Goal: Task Accomplishment & Management: Manage account settings

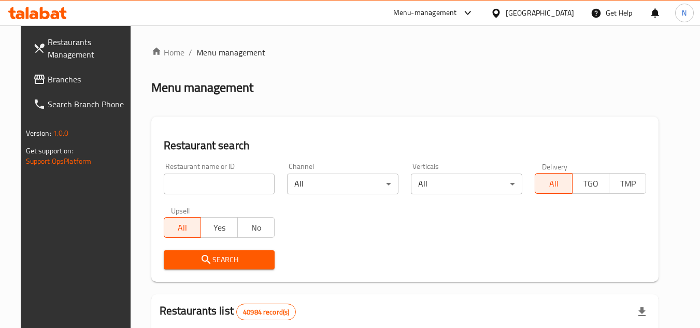
drag, startPoint x: 0, startPoint y: 0, endPoint x: 202, endPoint y: 181, distance: 271.2
click at [202, 181] on input "search" at bounding box center [219, 184] width 111 height 21
paste input "509678"
type input "509678"
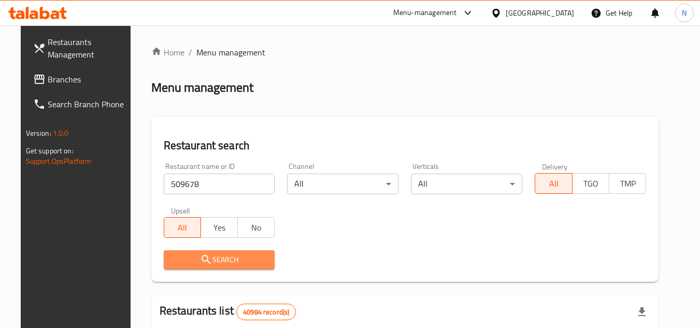
click at [233, 267] on button "Search" at bounding box center [219, 259] width 111 height 19
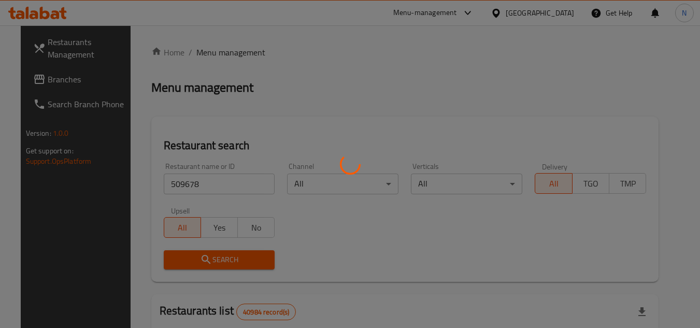
click at [229, 261] on div at bounding box center [350, 164] width 700 height 328
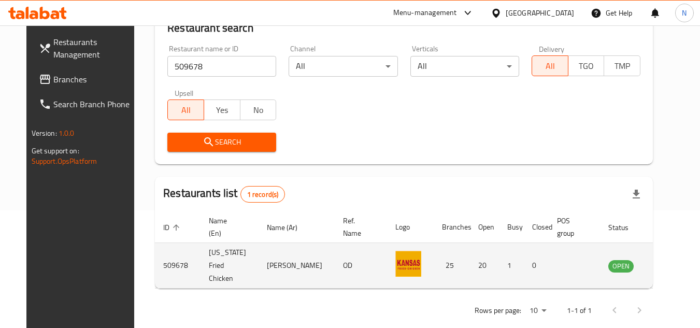
scroll to position [125, 0]
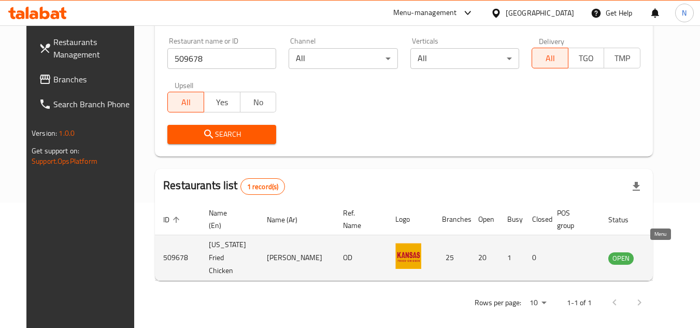
click at [665, 258] on link "enhanced table" at bounding box center [672, 258] width 19 height 12
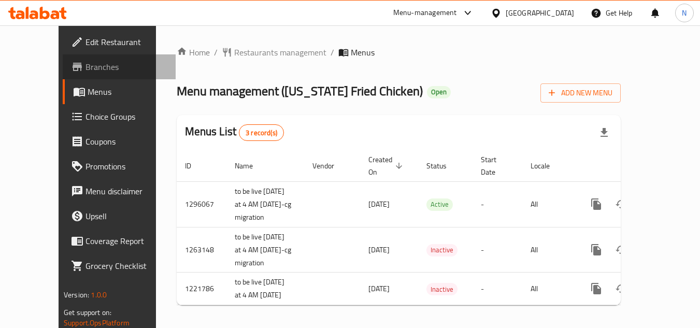
click at [86, 70] on span "Branches" at bounding box center [127, 67] width 82 height 12
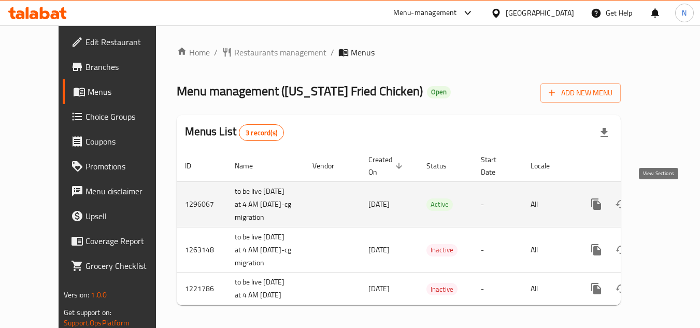
click at [665, 199] on icon "enhanced table" at bounding box center [671, 204] width 12 height 12
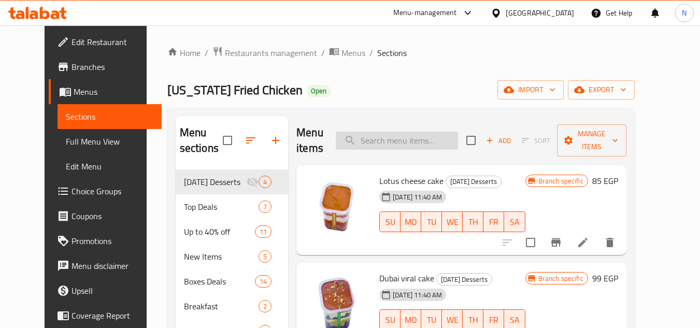
click at [436, 139] on input "search" at bounding box center [397, 141] width 122 height 18
paste input "Krunchy Mix"
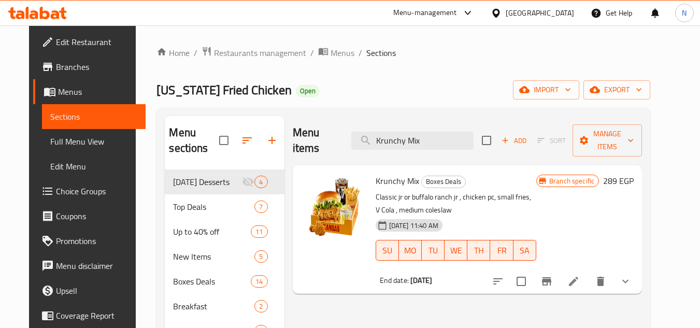
type input "Krunchy Mix"
click at [70, 155] on link "Edit Menu" at bounding box center [94, 166] width 104 height 25
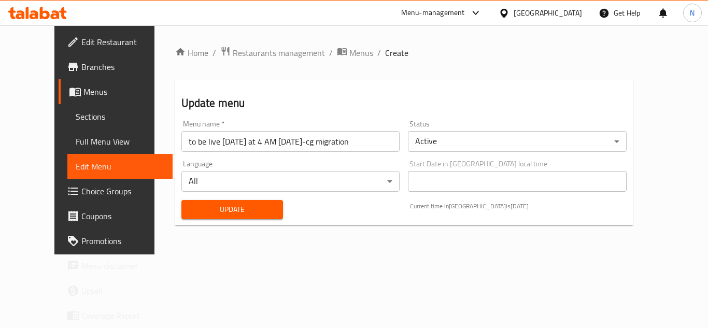
click at [76, 147] on span "Full Menu View" at bounding box center [120, 141] width 89 height 12
click at [76, 142] on span "Full Menu View" at bounding box center [120, 141] width 89 height 12
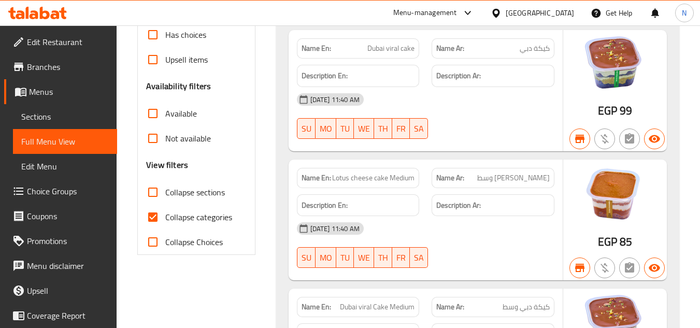
scroll to position [311, 0]
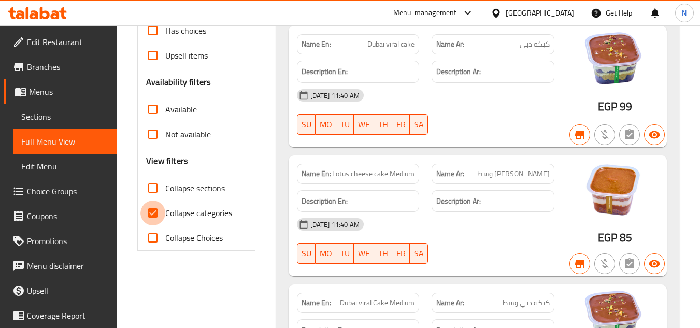
click at [153, 218] on input "Collapse categories" at bounding box center [152, 213] width 25 height 25
checkbox input "false"
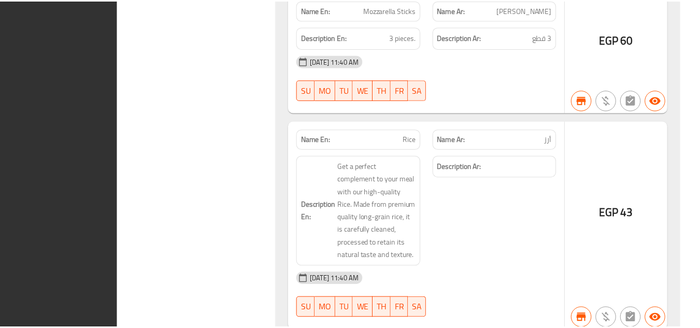
scroll to position [62242, 0]
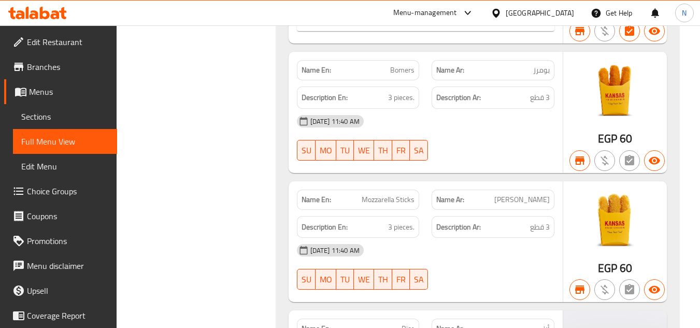
click at [73, 64] on span "Branches" at bounding box center [68, 67] width 82 height 12
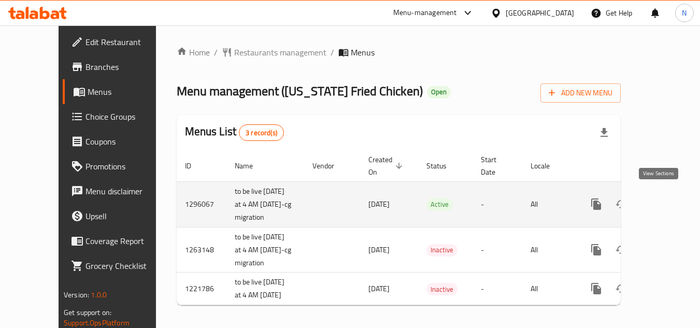
click at [665, 199] on icon "enhanced table" at bounding box center [671, 204] width 12 height 12
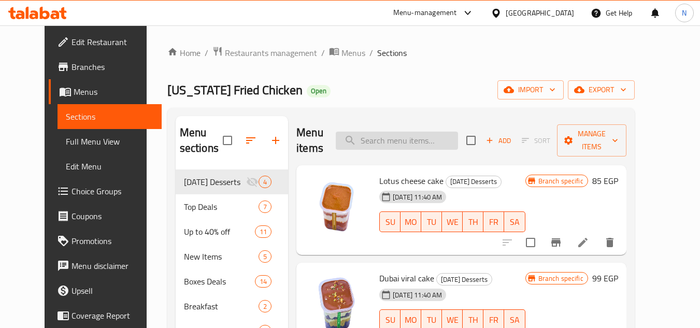
click at [429, 135] on input "search" at bounding box center [397, 141] width 122 height 18
paste input "Krunchy Mix"
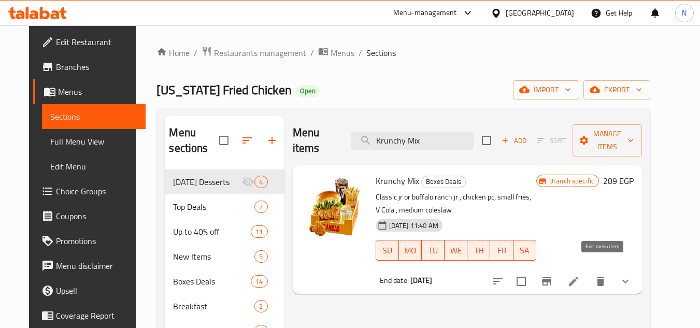
type input "Krunchy Mix"
click at [578, 277] on icon at bounding box center [573, 281] width 9 height 9
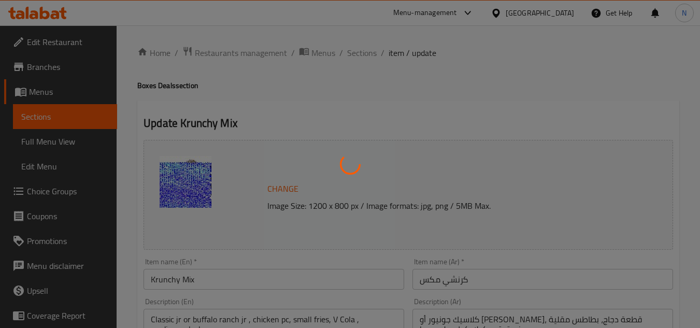
type input "طعم"
type input "1"
type input "اضافة"
type input "0"
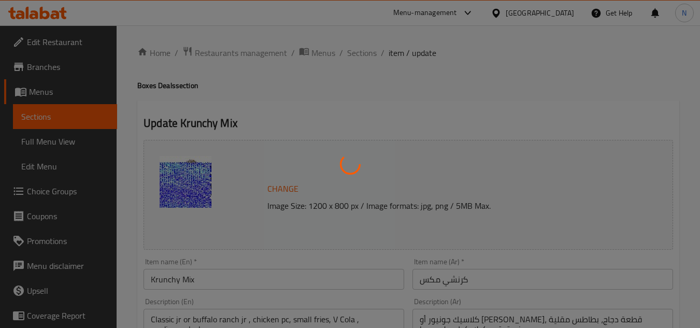
type input "1"
type input "اختيارك من"
type input "1"
type input "اختيارك من العصير:"
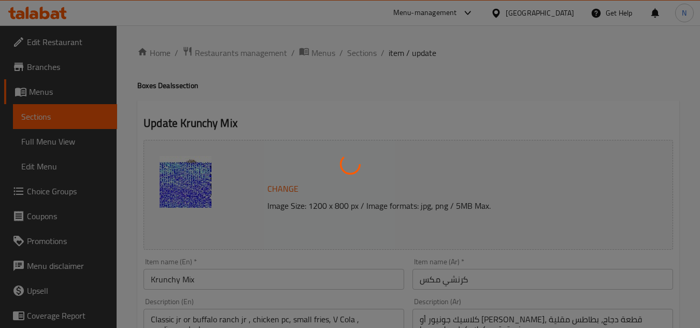
type input "1"
type input "إضافات"
type input "0"
type input "1"
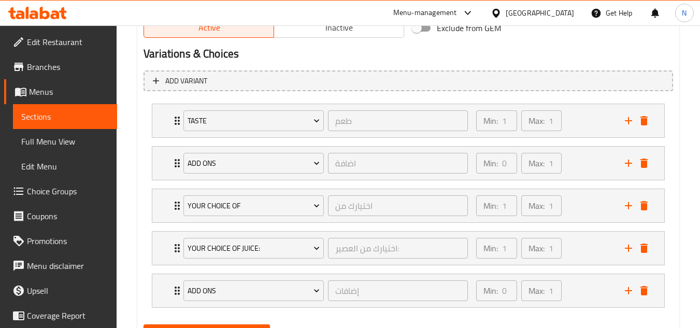
scroll to position [570, 0]
